Goal: Task Accomplishment & Management: Manage account settings

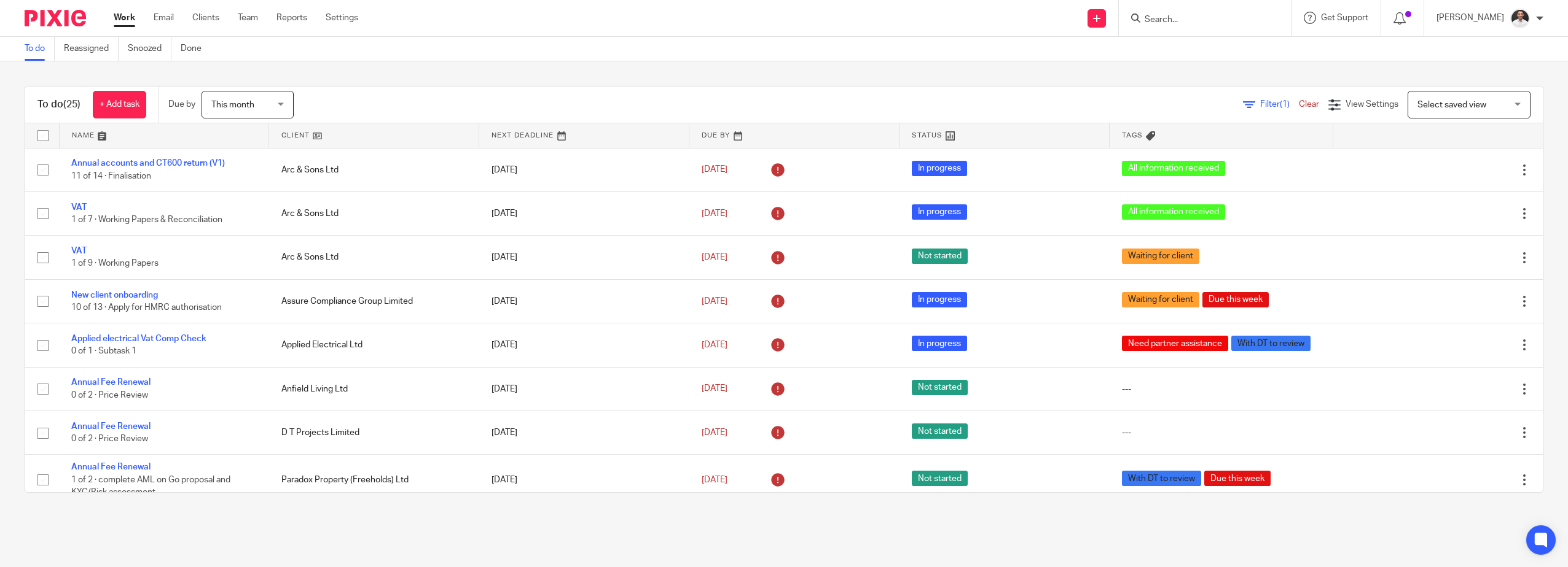
click at [1200, 22] on input "Search" at bounding box center [1199, 20] width 110 height 11
click at [1430, 101] on span "Select saved view" at bounding box center [1451, 105] width 69 height 9
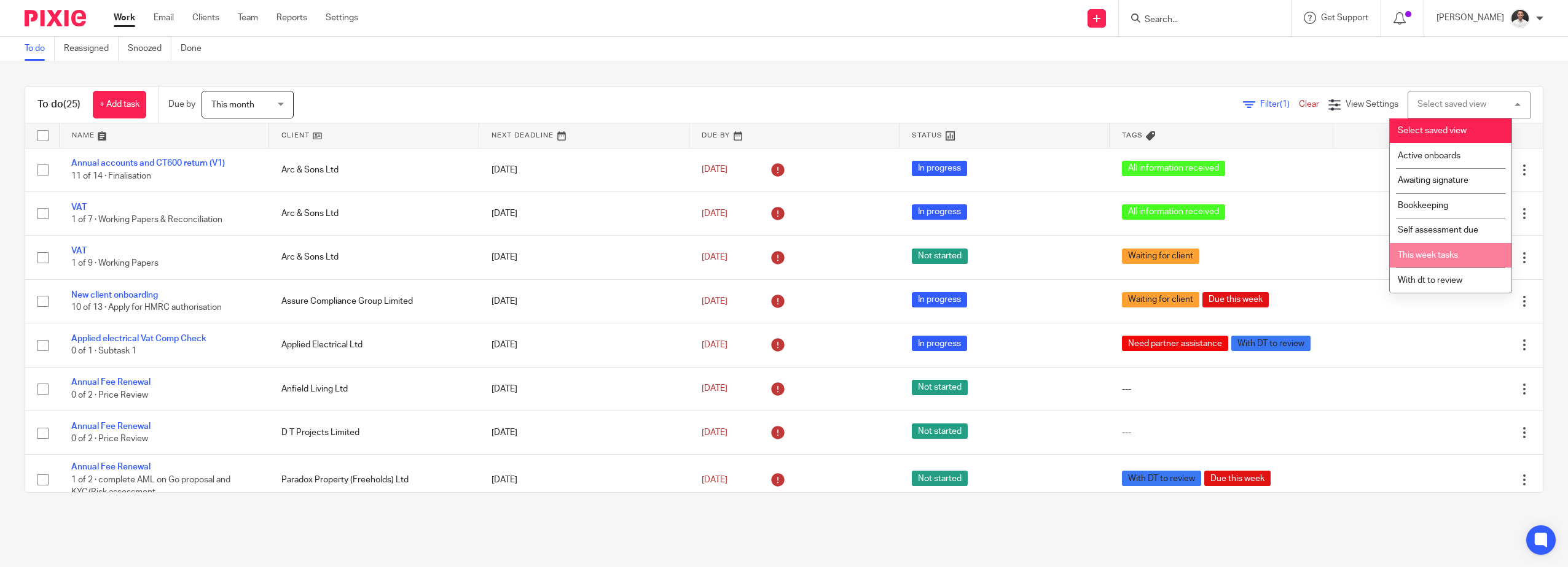
click at [1454, 261] on li "This week tasks" at bounding box center [1451, 255] width 122 height 25
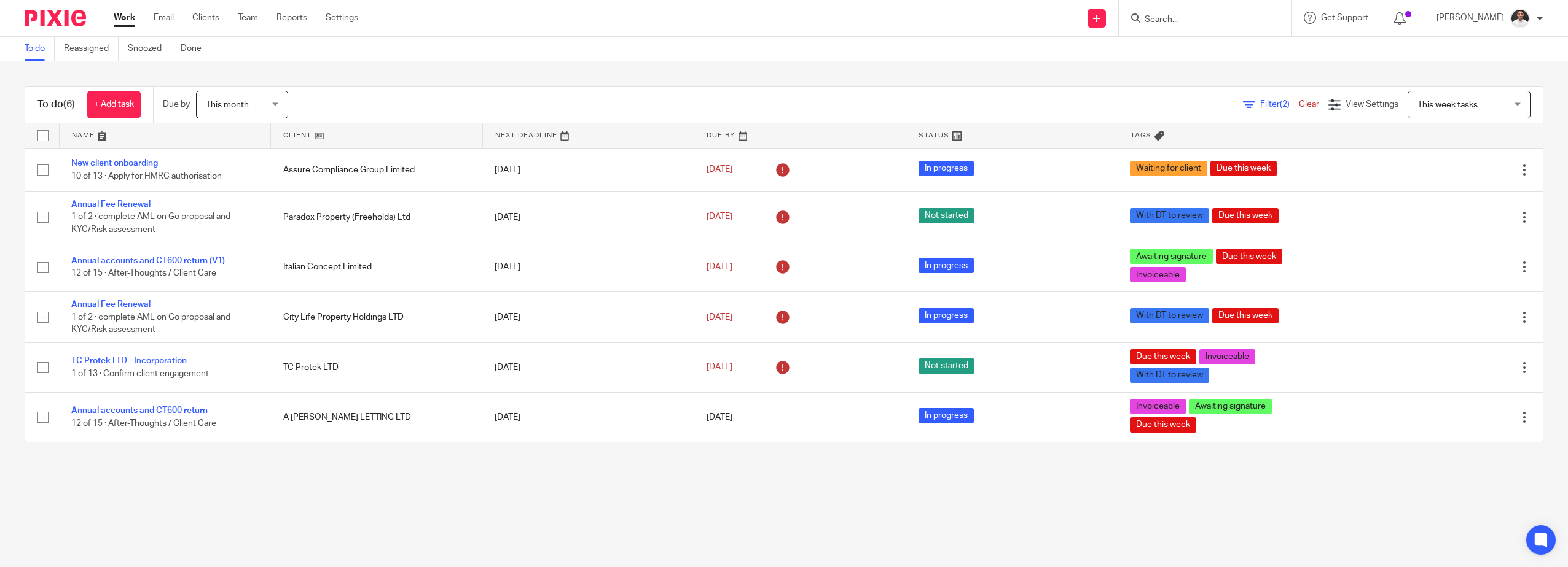
click at [1207, 22] on input "Search" at bounding box center [1199, 20] width 110 height 11
type input "MJJ"
click at [1212, 38] on div "MJJ Civils & Construction LTD" at bounding box center [1217, 47] width 172 height 38
click at [1214, 50] on link at bounding box center [1217, 47] width 152 height 19
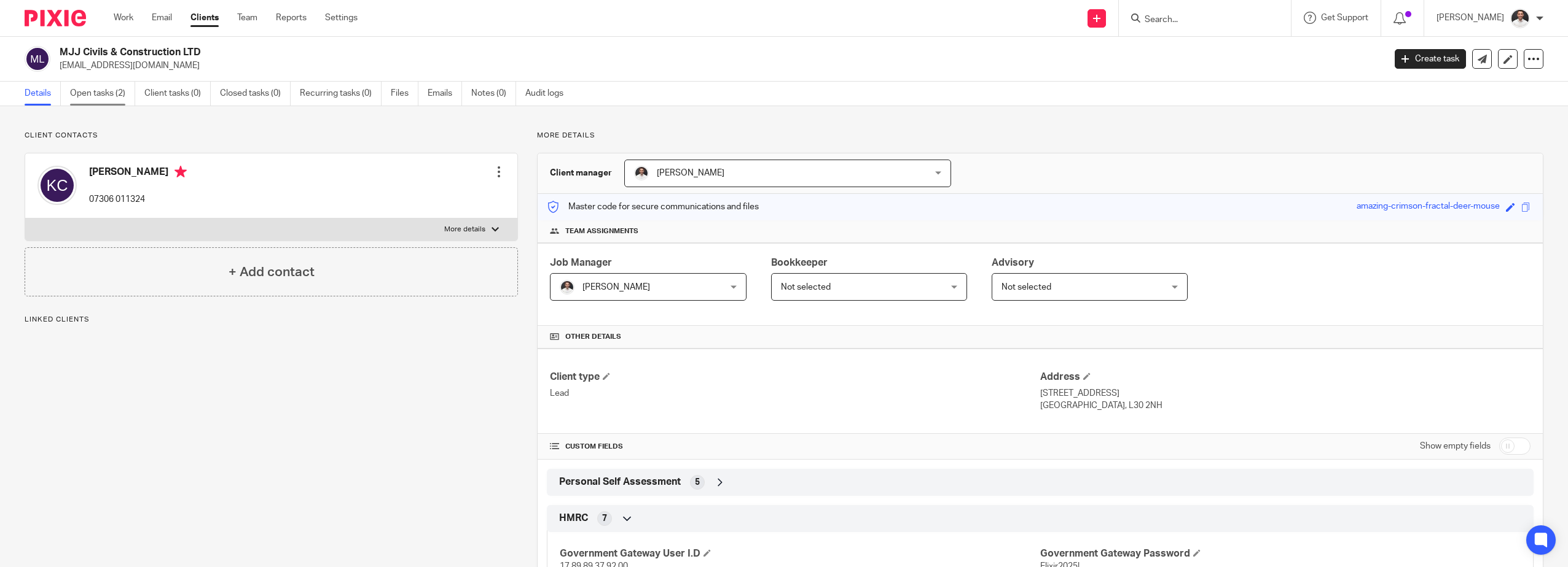
click at [102, 93] on link "Open tasks (2)" at bounding box center [102, 93] width 65 height 24
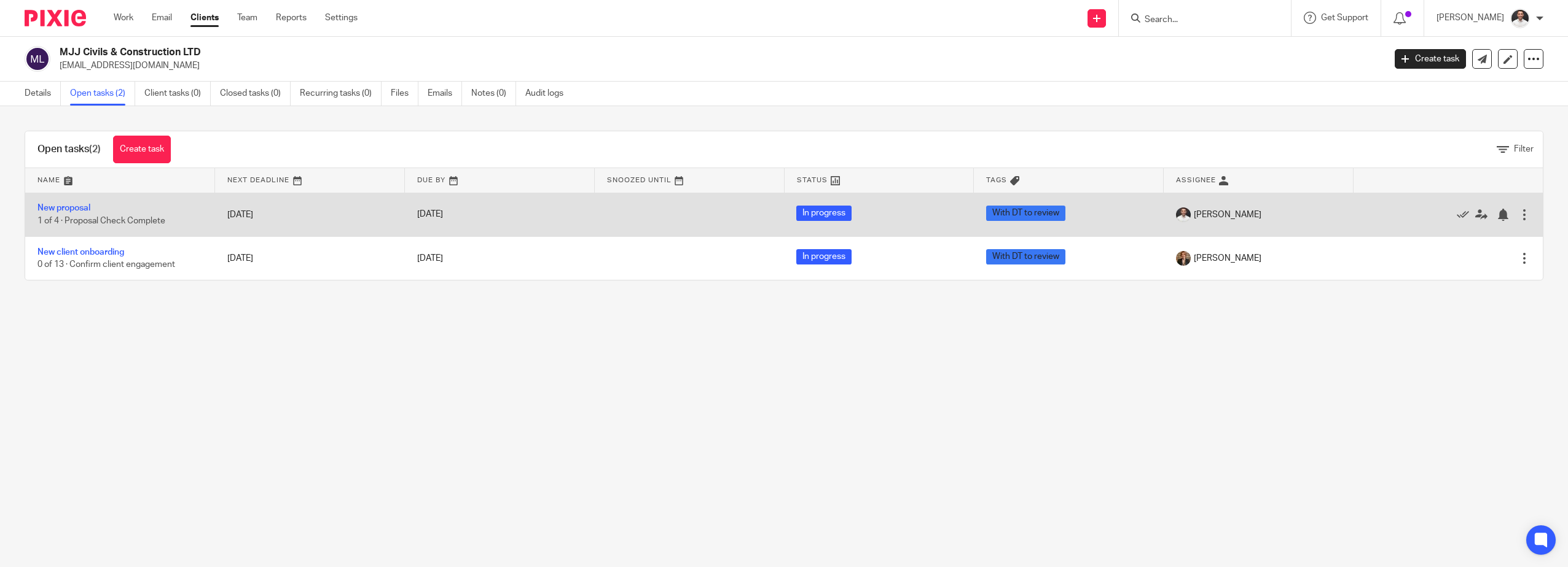
click at [1519, 219] on div at bounding box center [1525, 215] width 13 height 13
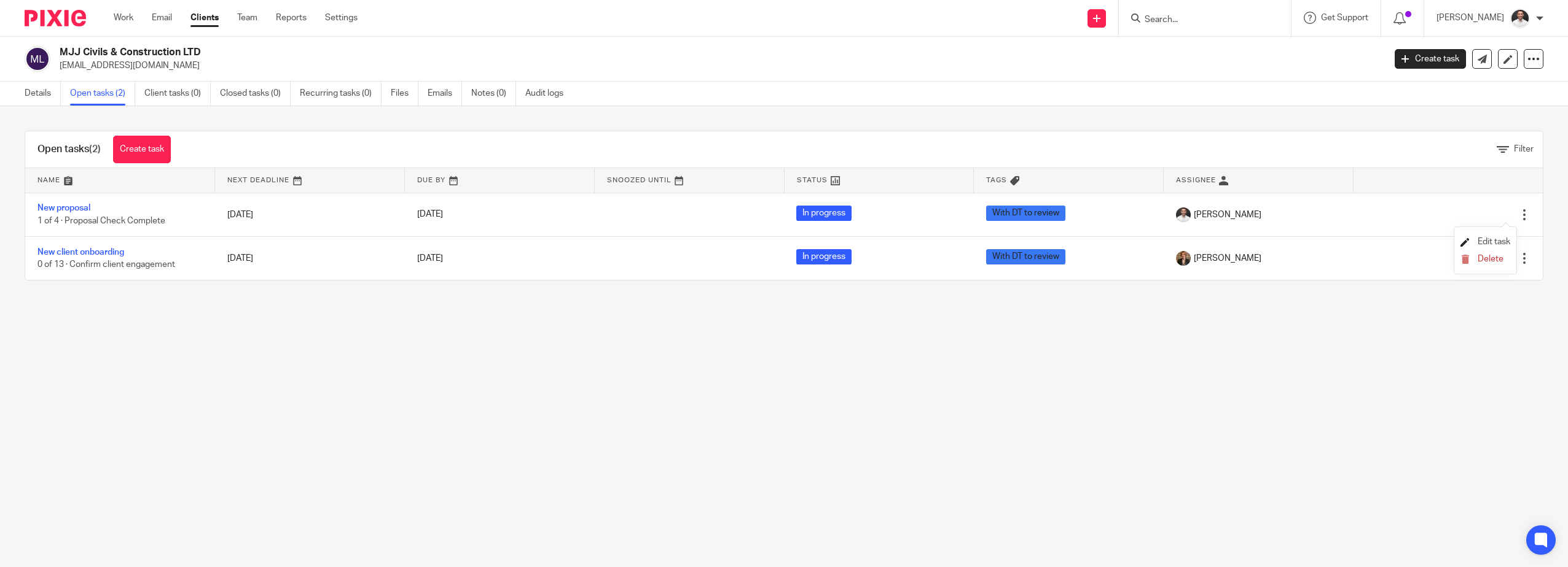
click at [1476, 237] on link "Edit task" at bounding box center [1486, 242] width 50 height 9
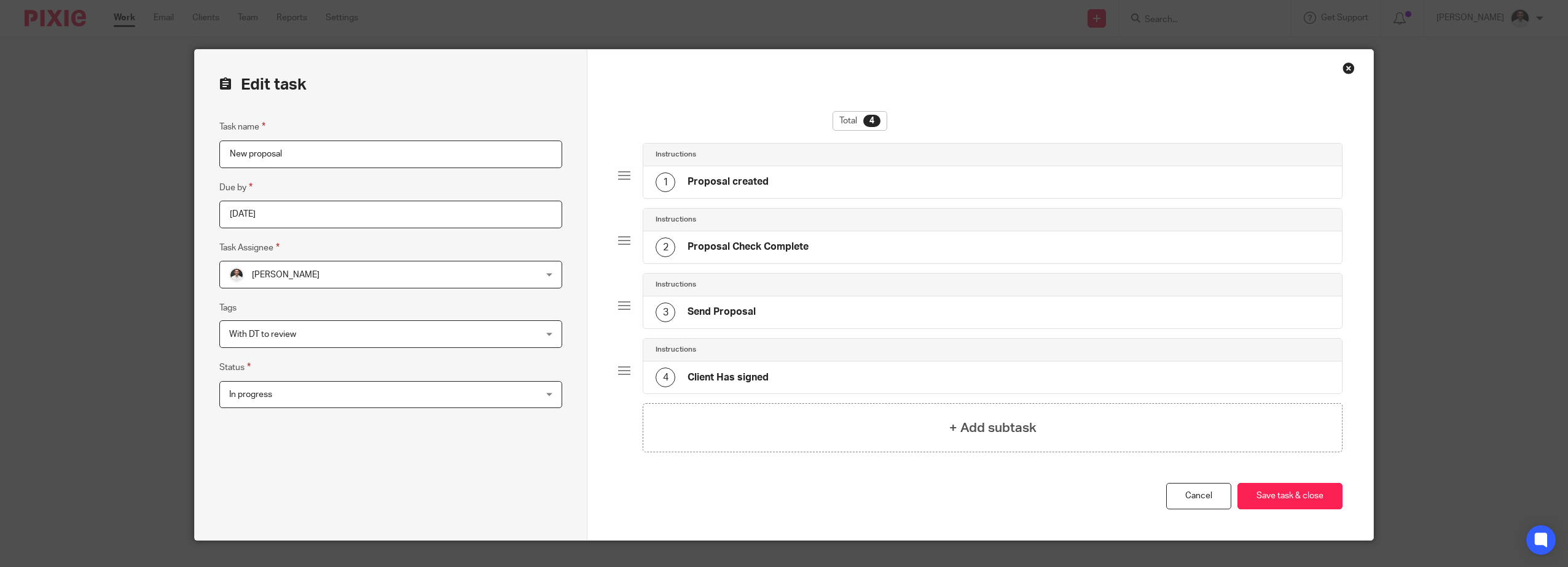
click at [309, 391] on span "In progress" at bounding box center [362, 394] width 266 height 26
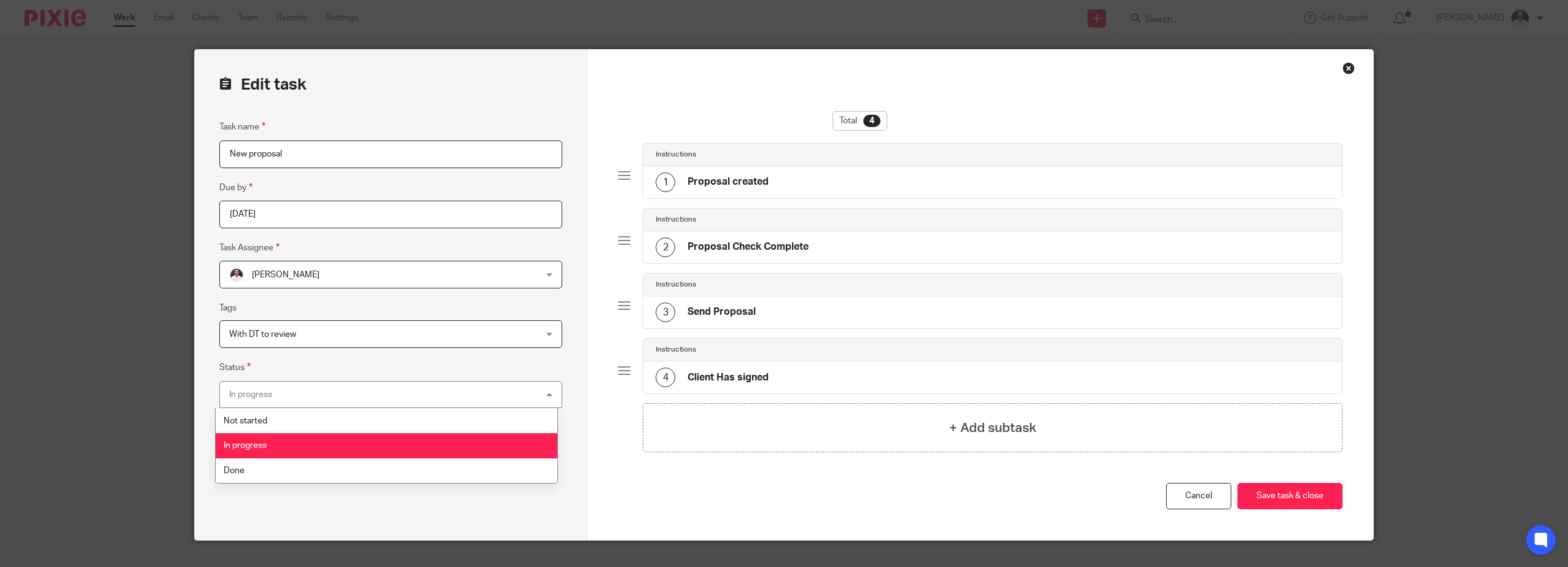
click at [309, 391] on div "In progress In progress" at bounding box center [391, 395] width 342 height 28
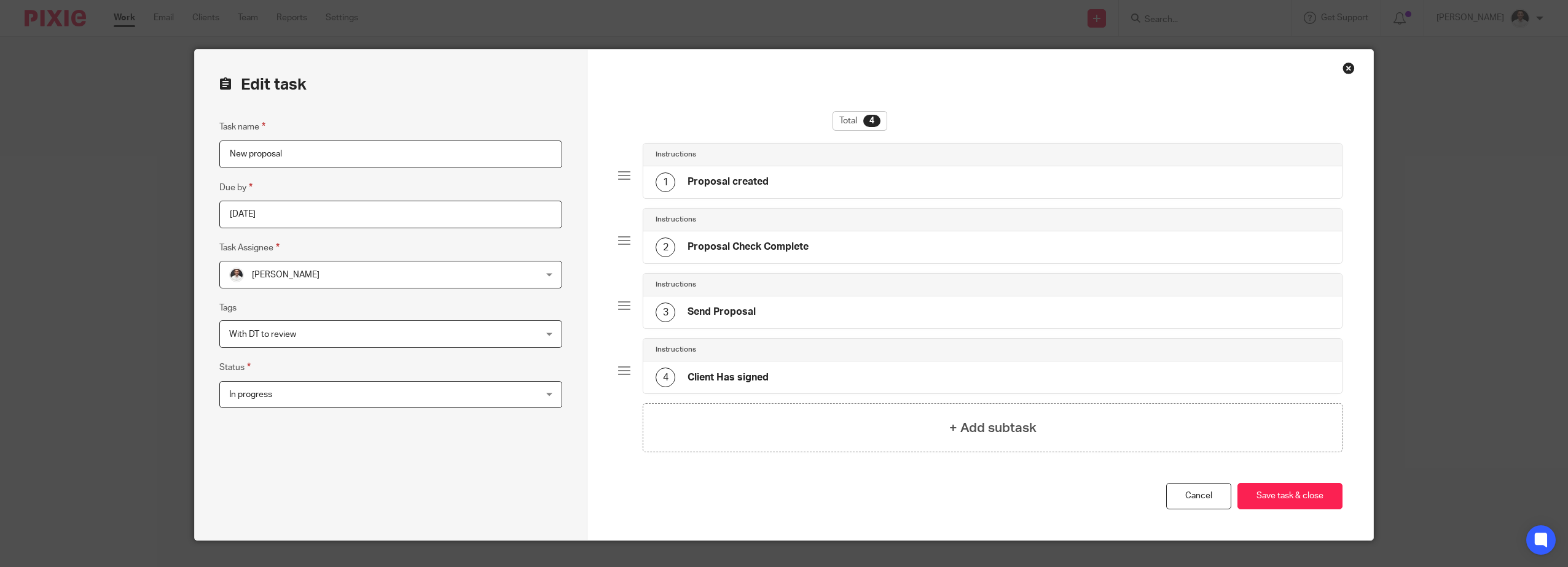
click at [322, 330] on span "With DT to review" at bounding box center [362, 333] width 266 height 26
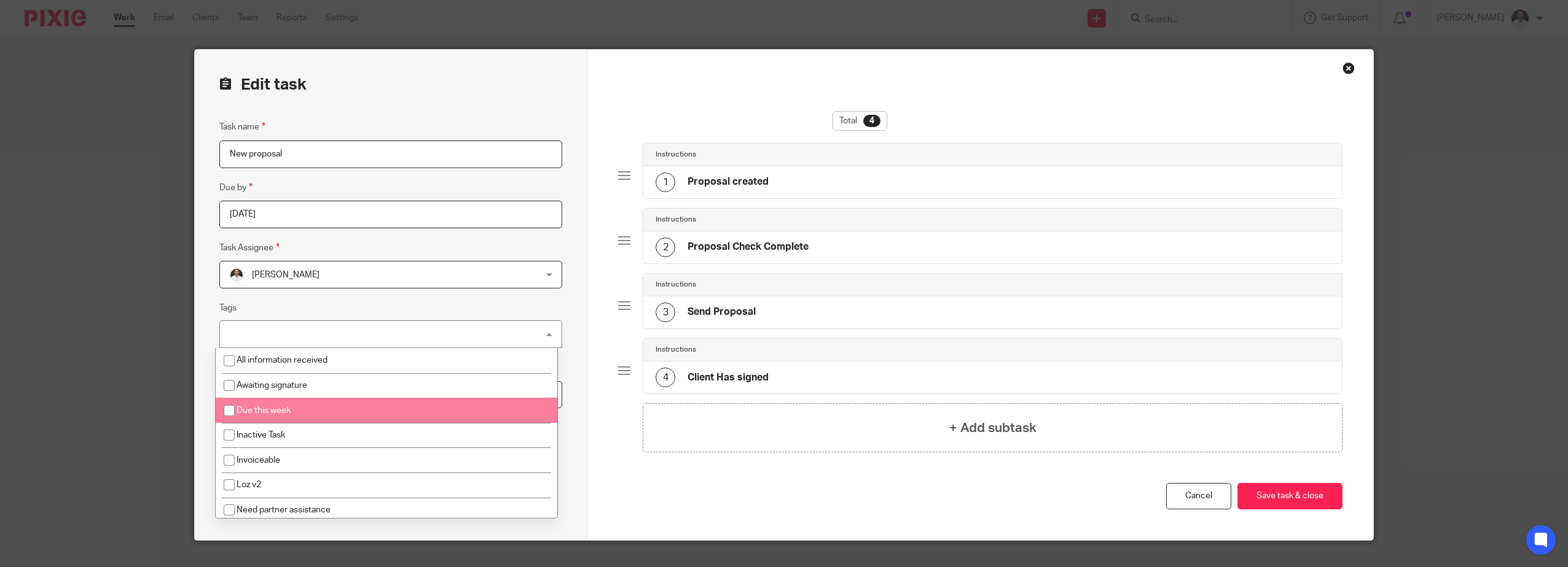
click at [293, 408] on li "Due this week" at bounding box center [386, 410] width 342 height 25
checkbox input "true"
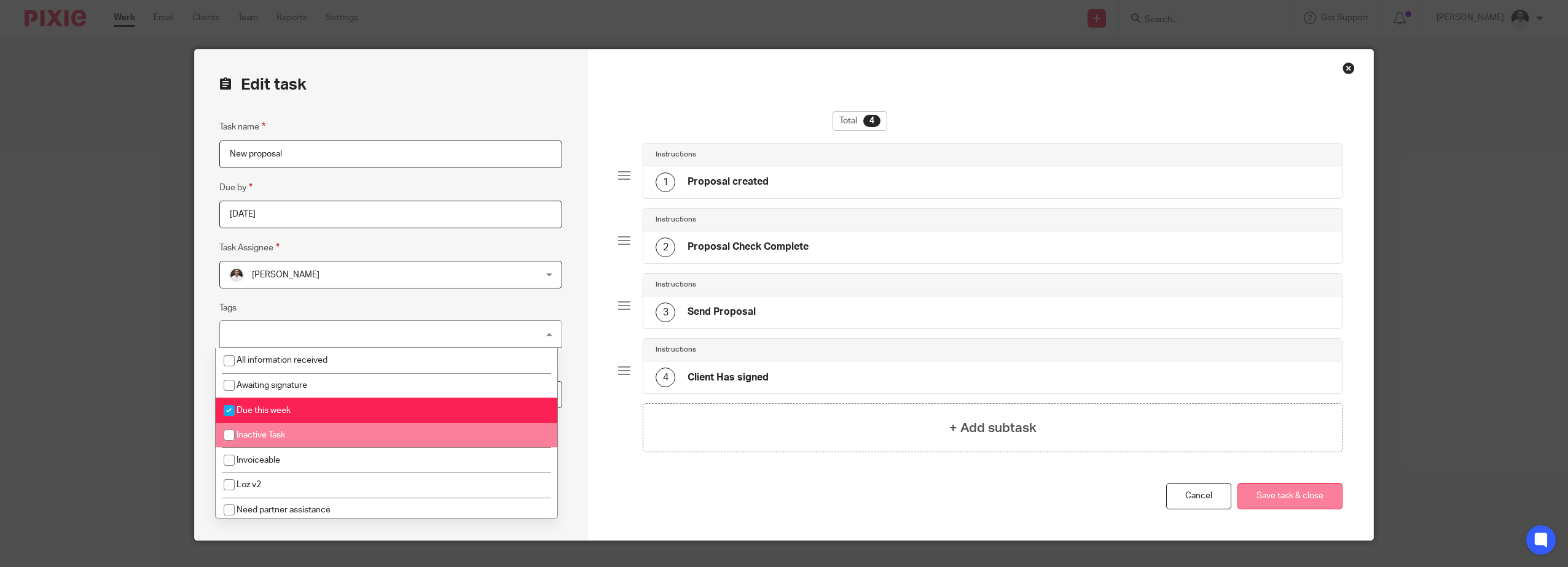
click at [1297, 498] on button "Save task & close" at bounding box center [1289, 495] width 105 height 26
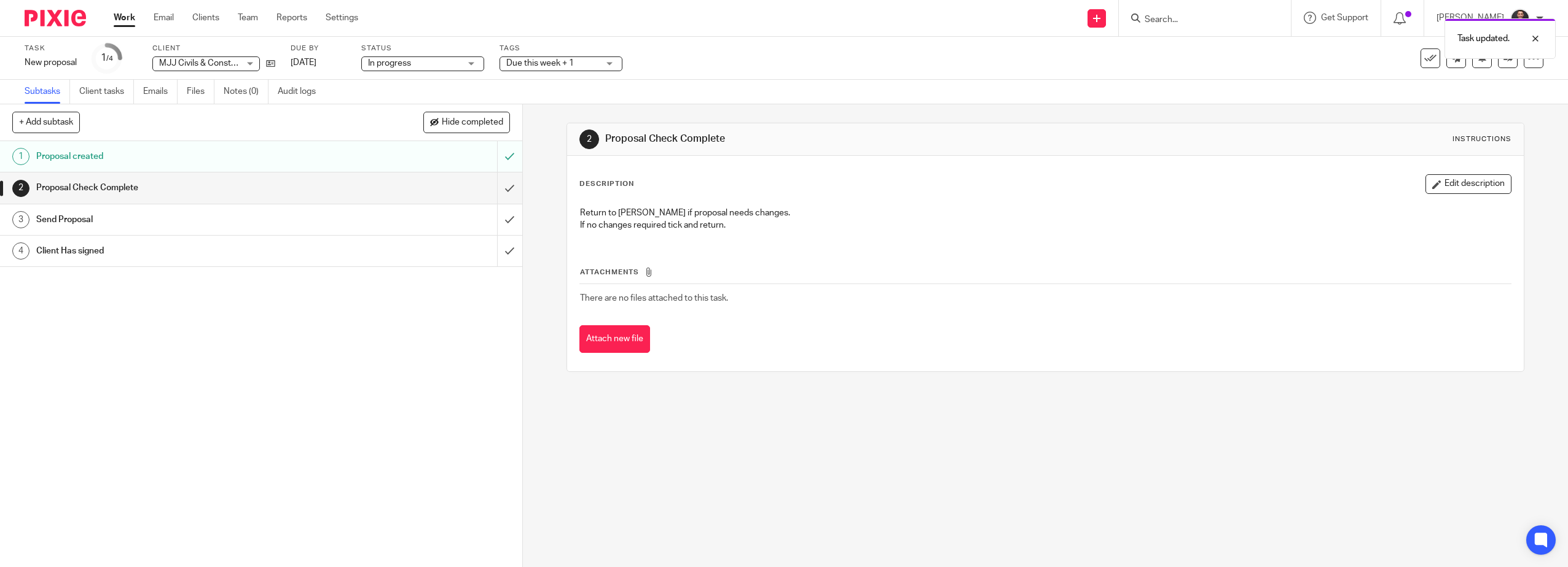
click at [1132, 445] on div "2 Proposal Check Complete Instructions Description Edit description Return to e…" at bounding box center [1045, 336] width 1045 height 463
